Goal: Task Accomplishment & Management: Use online tool/utility

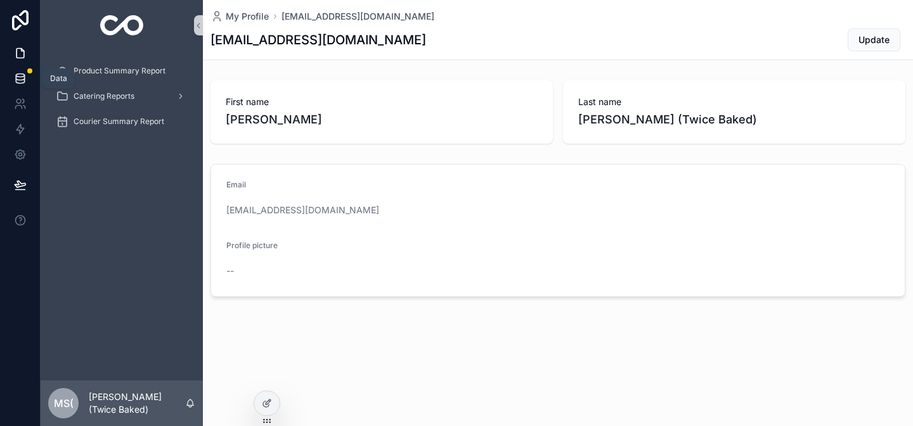
click at [24, 79] on icon at bounding box center [20, 81] width 8 height 5
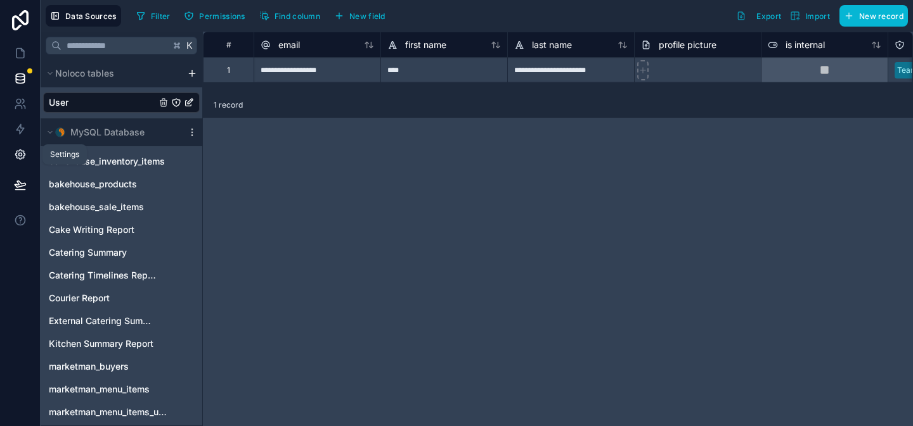
click at [19, 158] on icon at bounding box center [20, 155] width 10 height 10
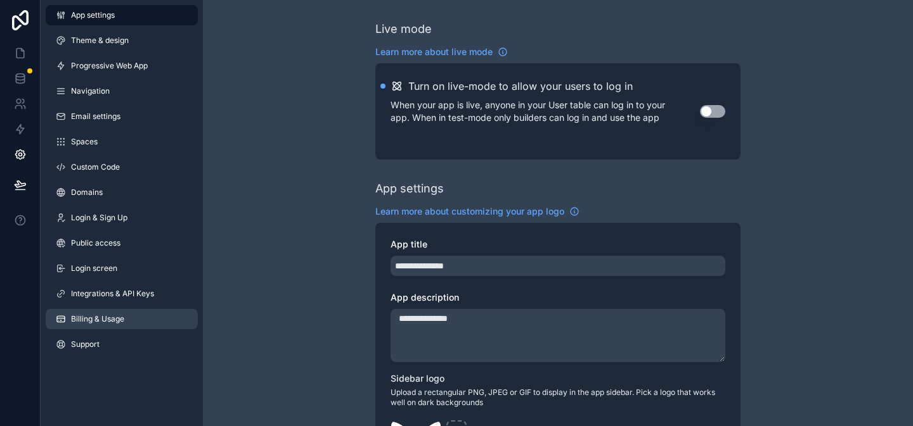
click at [132, 314] on link "Billing & Usage" at bounding box center [122, 319] width 152 height 20
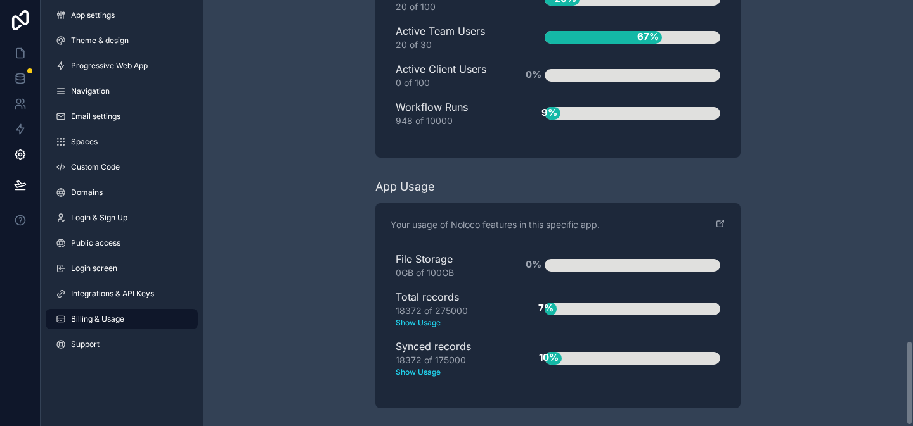
scroll to position [1708, 0]
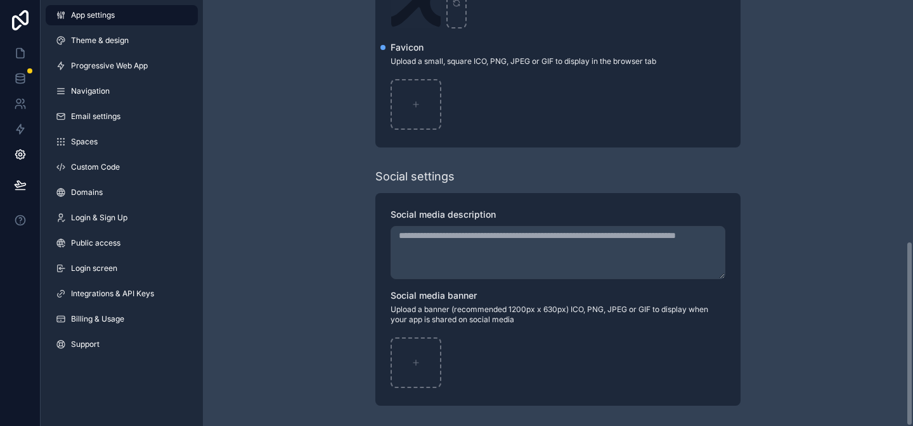
scroll to position [554, 0]
click at [23, 16] on icon at bounding box center [20, 20] width 25 height 20
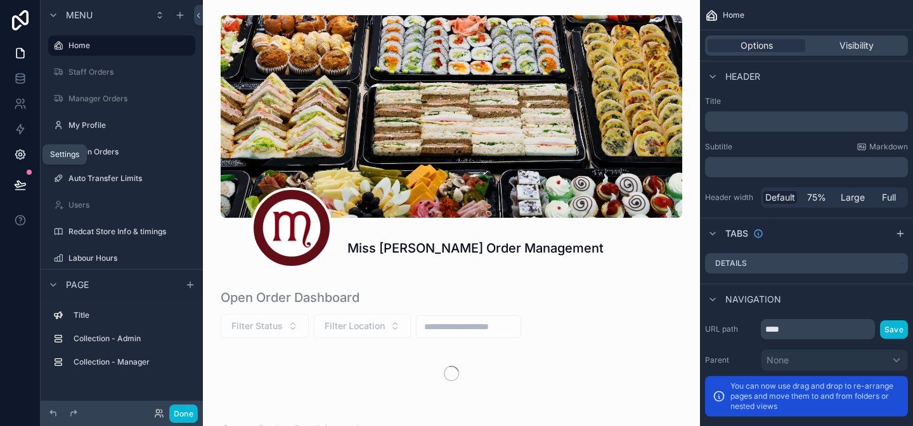
click at [17, 150] on icon at bounding box center [20, 154] width 13 height 13
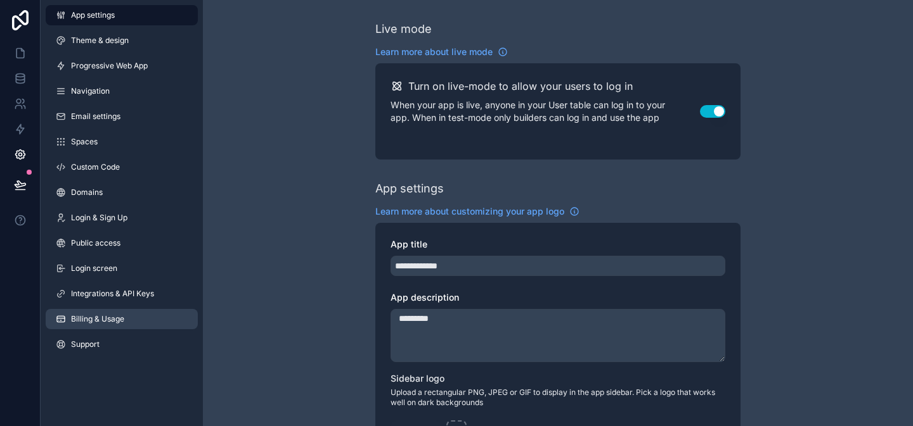
click at [96, 321] on span "Billing & Usage" at bounding box center [97, 319] width 53 height 10
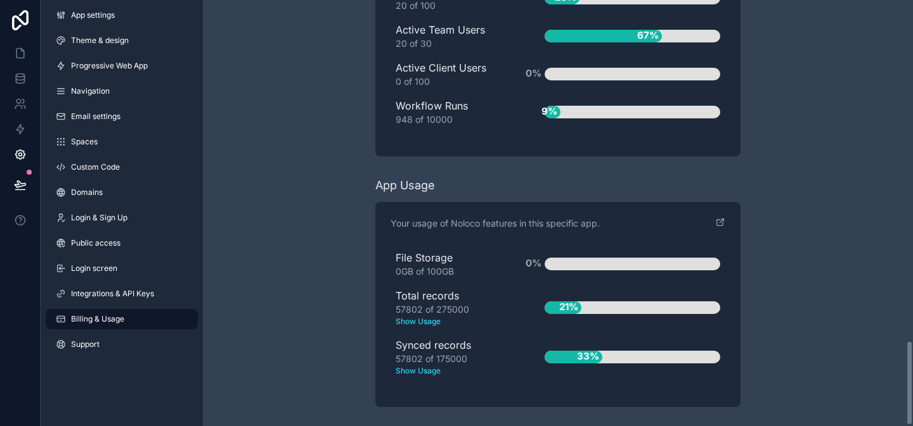
scroll to position [1710, 0]
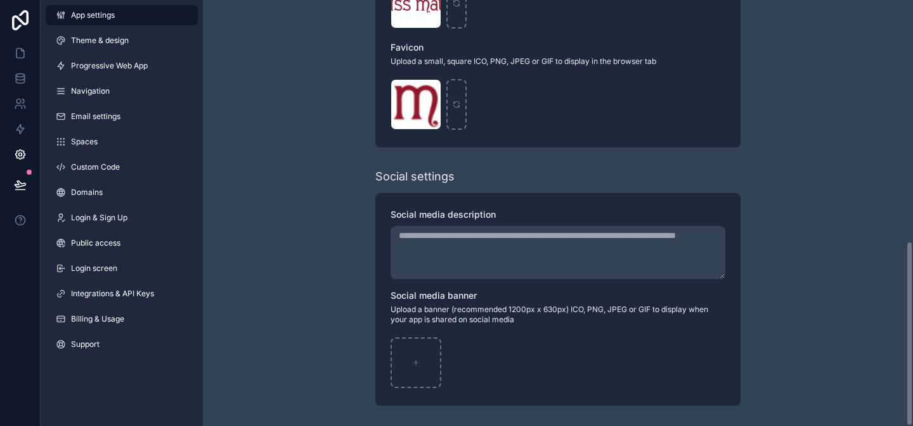
scroll to position [554, 0]
click at [23, 13] on icon at bounding box center [20, 20] width 16 height 20
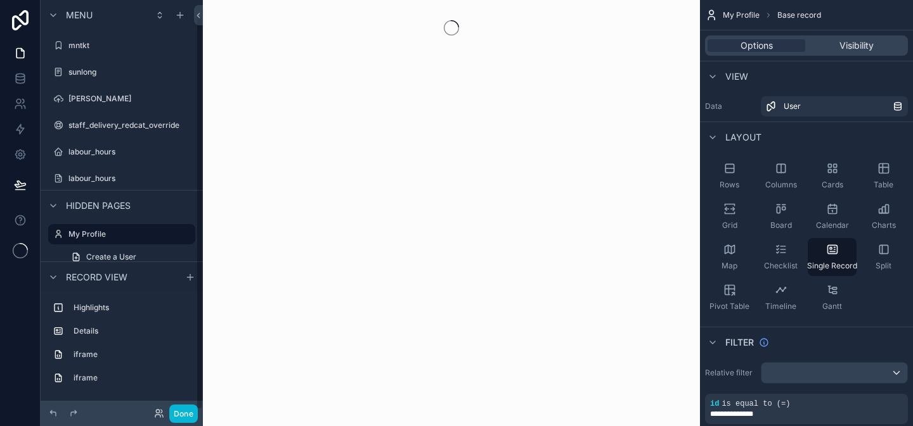
scroll to position [16, 0]
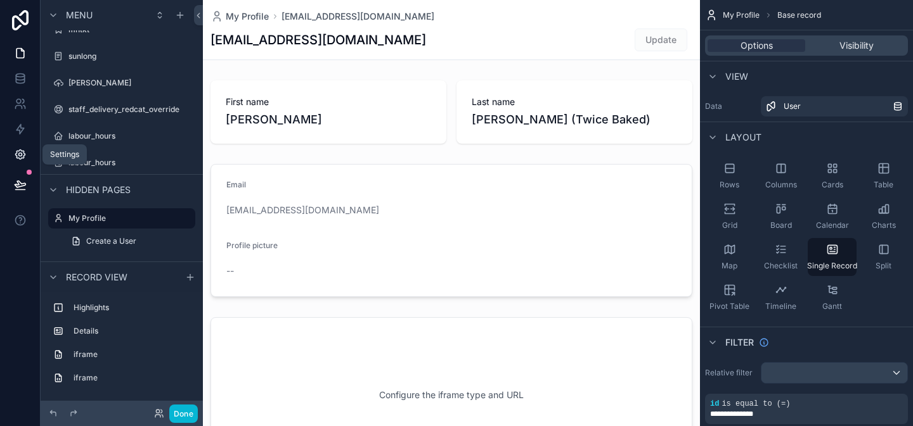
click at [22, 149] on icon at bounding box center [20, 154] width 13 height 13
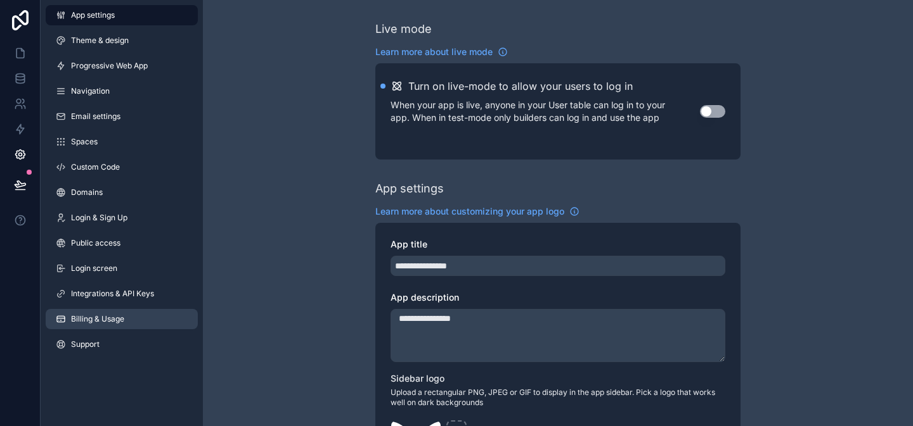
click at [99, 313] on link "Billing & Usage" at bounding box center [122, 319] width 152 height 20
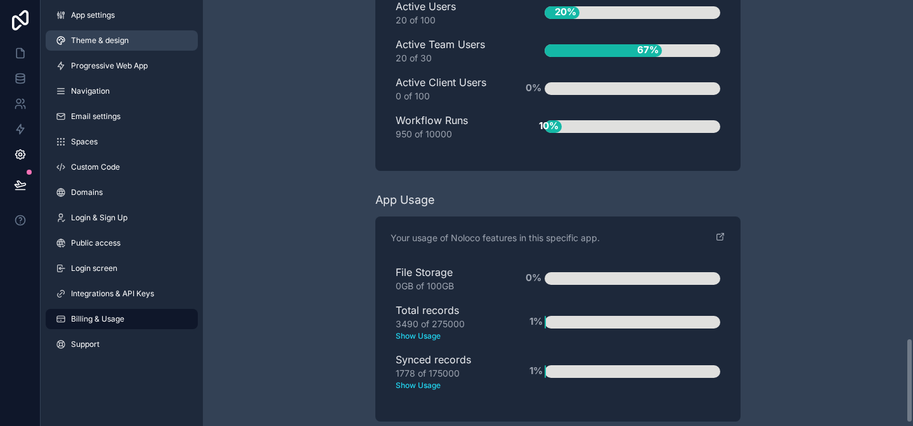
scroll to position [1694, 0]
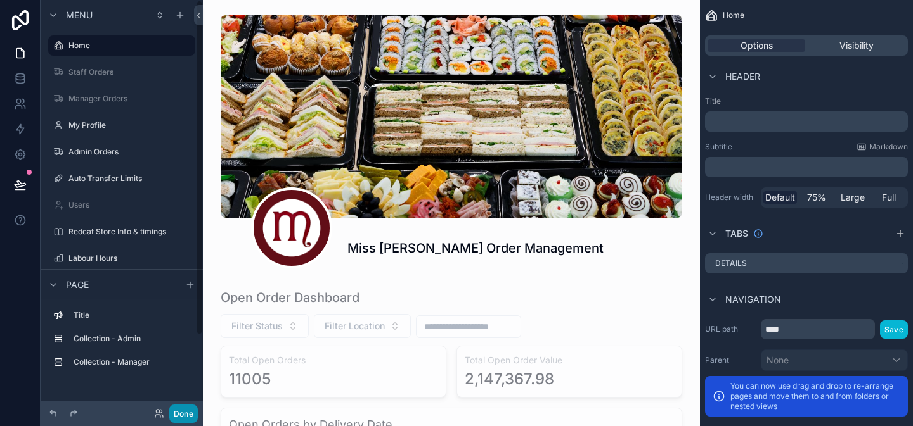
click at [183, 411] on button "Done" at bounding box center [183, 414] width 29 height 18
click at [0, 0] on div "MS Marc Stevenson" at bounding box center [0, 0] width 0 height 0
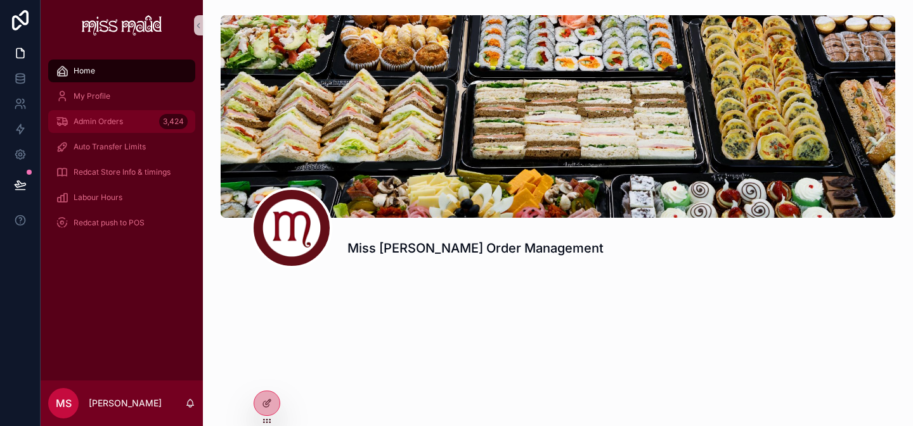
click at [109, 118] on span "Admin Orders" at bounding box center [98, 122] width 49 height 10
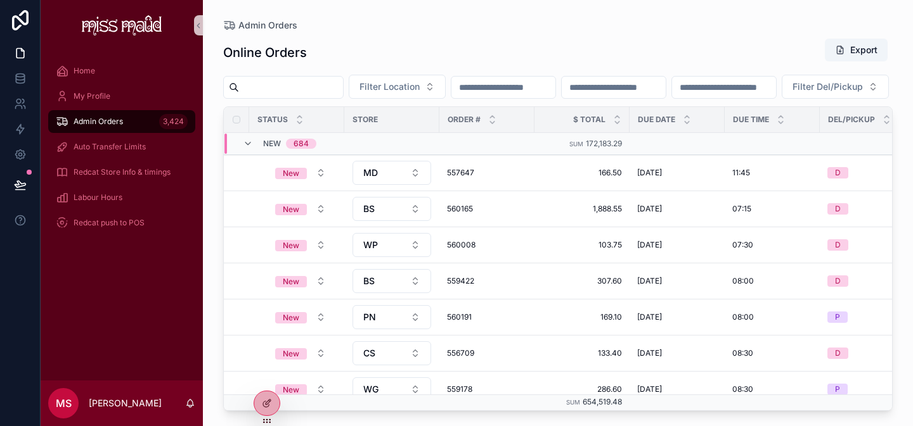
click at [513, 80] on input "scrollable content" at bounding box center [503, 88] width 104 height 18
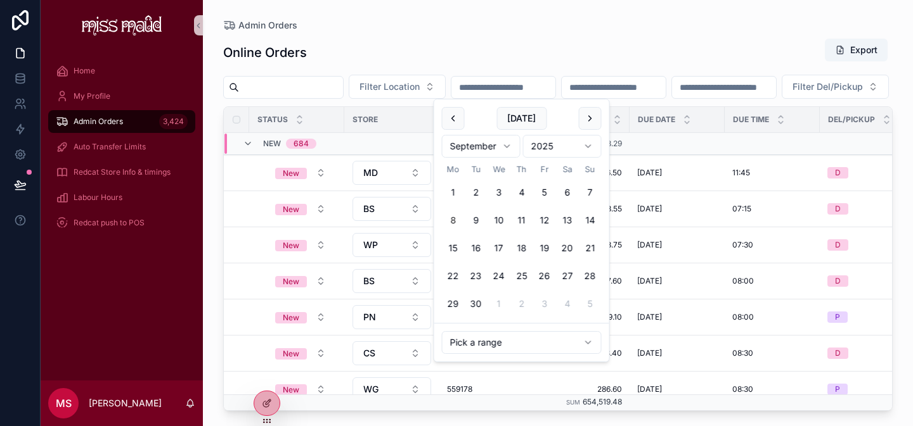
click at [458, 219] on button "8" at bounding box center [453, 220] width 23 height 23
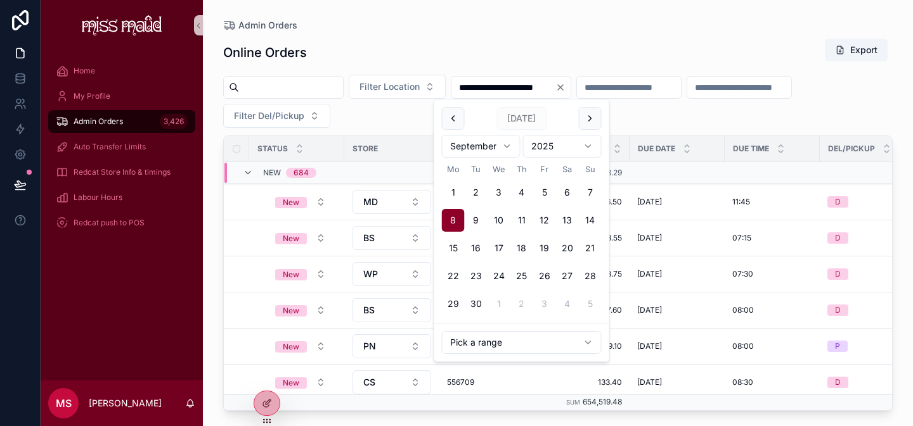
type input "**********"
click at [458, 219] on button "8" at bounding box center [453, 220] width 23 height 23
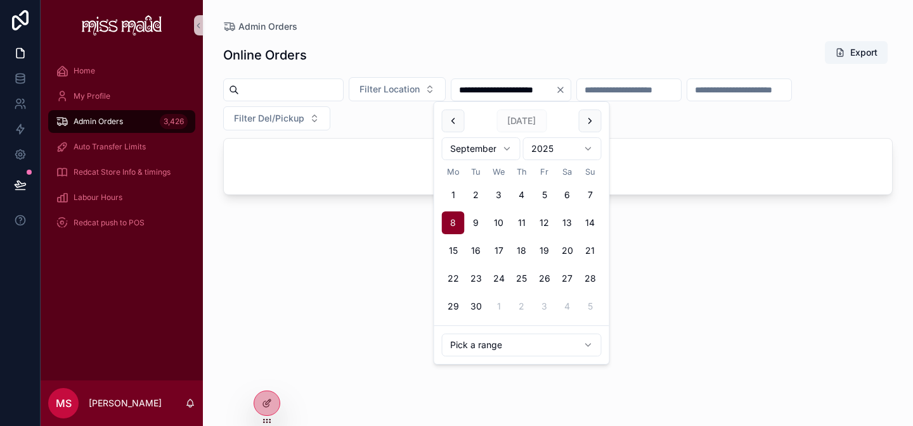
click at [470, 37] on div "**********" at bounding box center [557, 222] width 669 height 378
